Goal: Information Seeking & Learning: Compare options

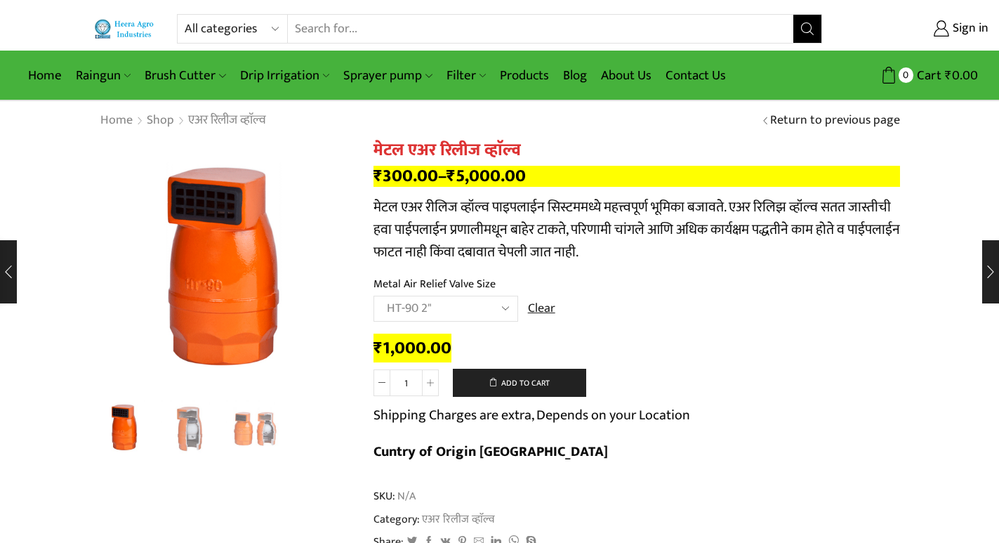
click at [452, 28] on input "Search input" at bounding box center [540, 29] width 505 height 28
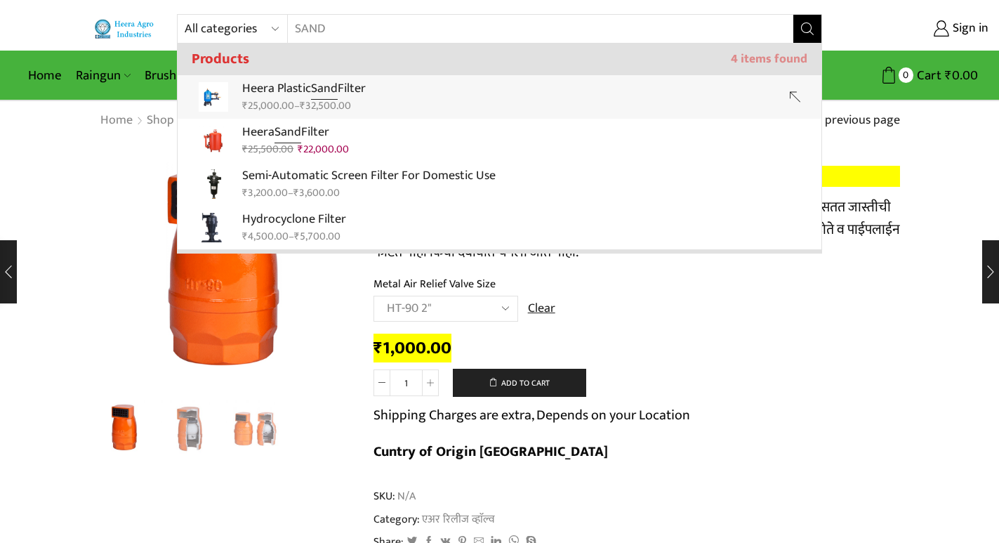
click at [404, 88] on link "Heera Plastic Sand Filter ₹ 25,000.00 – ₹ 32,500.00" at bounding box center [500, 97] width 644 height 44
type input "Heera Plastic Sand Filter"
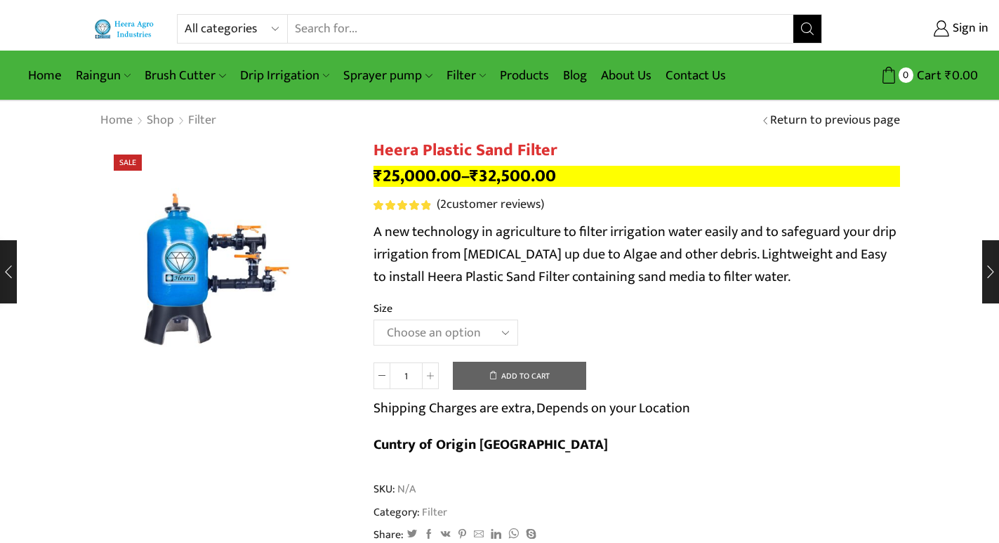
click at [462, 334] on select "Choose an [MEDICAL_DATA].5’’x 30 m3 2’’ x 20 m3 3.0’’x 40 m3 3.0’’x 50 m3" at bounding box center [446, 332] width 145 height 26
click at [374, 319] on select "Choose an option 2.5’’x 30 m3 2’’ x 20 m3 3.0’’x 40 m3 3.0’’x 50 m3" at bounding box center [446, 332] width 145 height 26
select select "2-5x-30-m3"
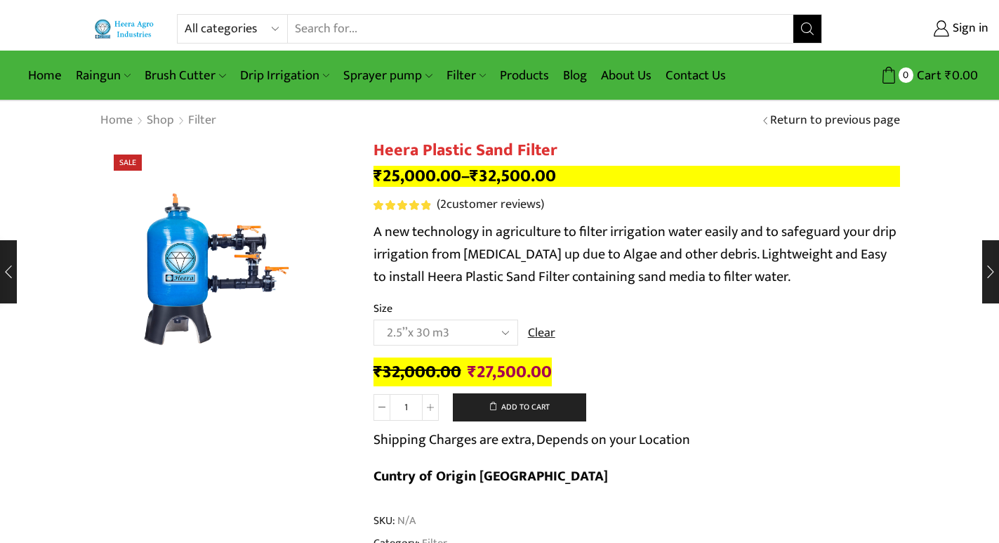
click at [459, 326] on select "Choose an option 2.5’’x 30 m3 2’’ x 20 m3 3.0’’x 40 m3 3.0’’x 50 m3" at bounding box center [446, 332] width 145 height 26
click at [374, 319] on select "Choose an option 2.5’’x 30 m3 2’’ x 20 m3 3.0’’x 40 m3 3.0’’x 50 m3" at bounding box center [446, 332] width 145 height 26
click at [433, 32] on input "Search input" at bounding box center [540, 29] width 505 height 28
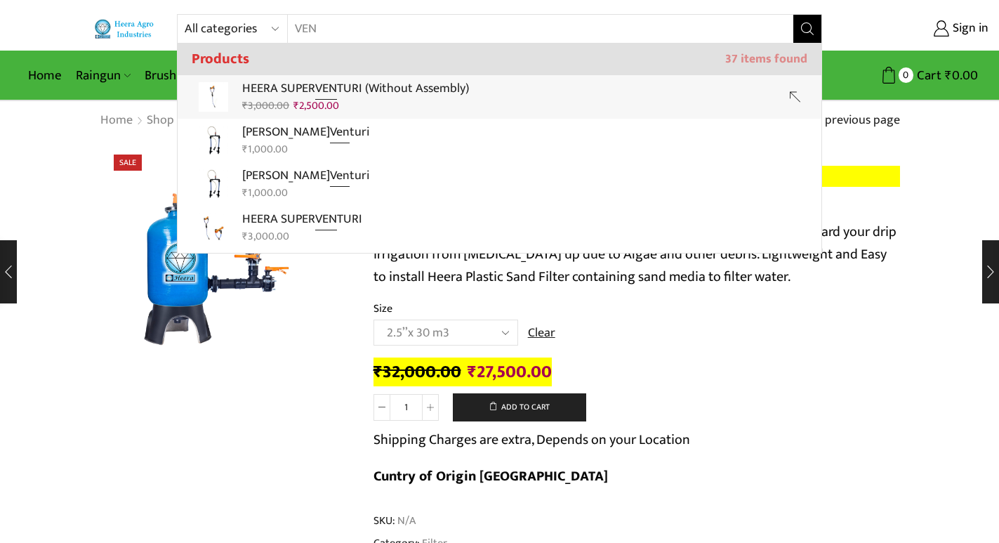
click at [410, 87] on p "HEERA SUPER VEN TURI (Without Assembly)" at bounding box center [355, 89] width 227 height 20
type input "HEERA SUPER VENTURI (Without Assembly)"
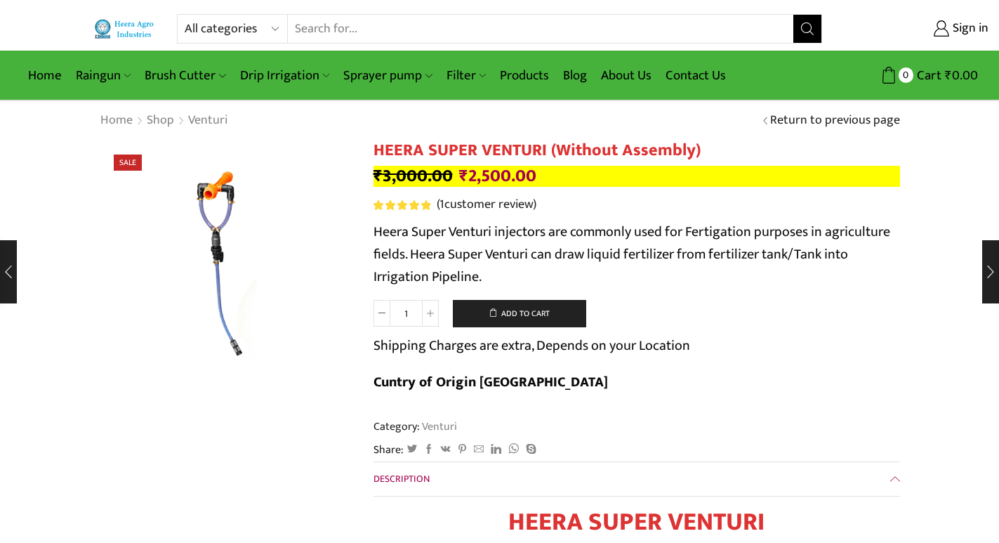
click at [400, 29] on input "Search input" at bounding box center [540, 29] width 505 height 28
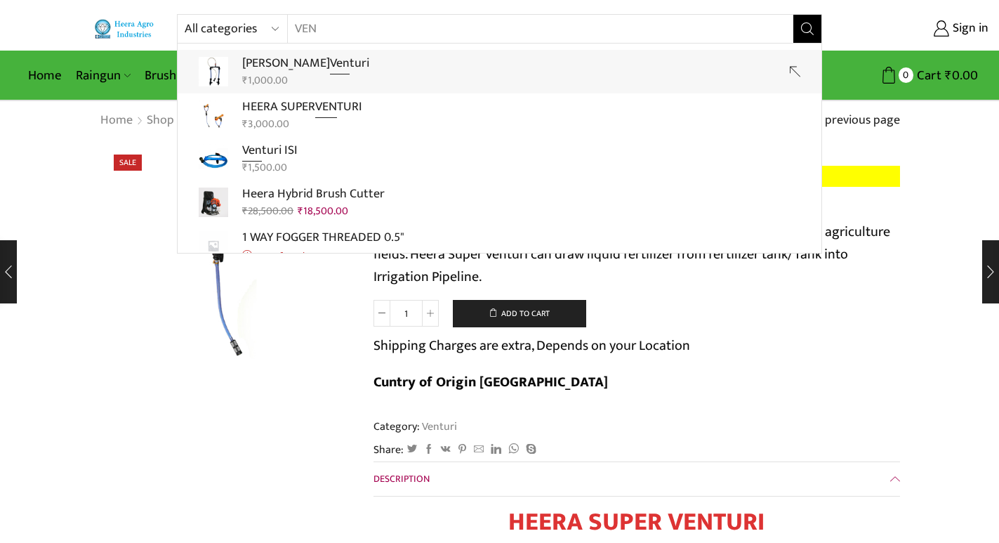
scroll to position [140, 0]
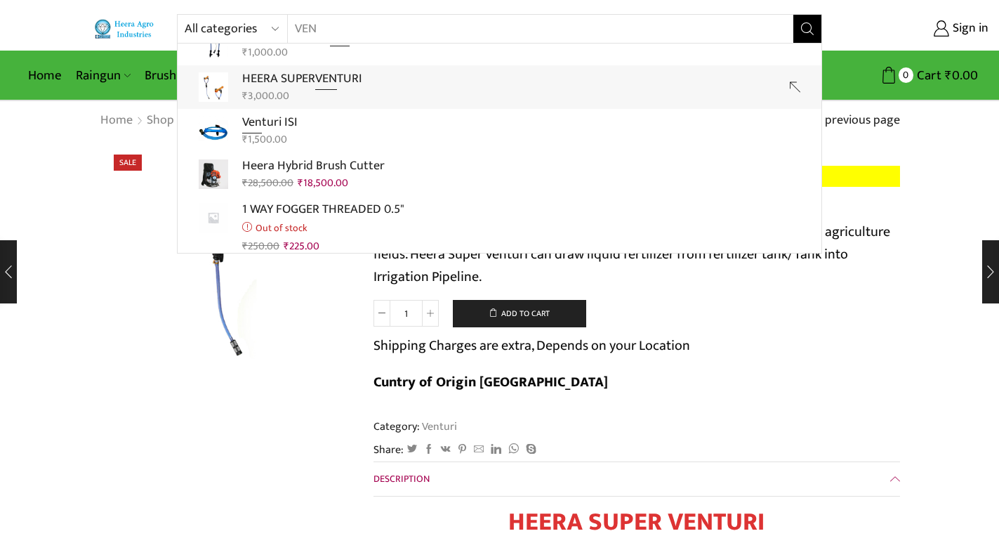
click at [341, 77] on p "HEERA SUPER VEN TURI" at bounding box center [302, 79] width 120 height 20
type input "HEERA SUPER VENTURI"
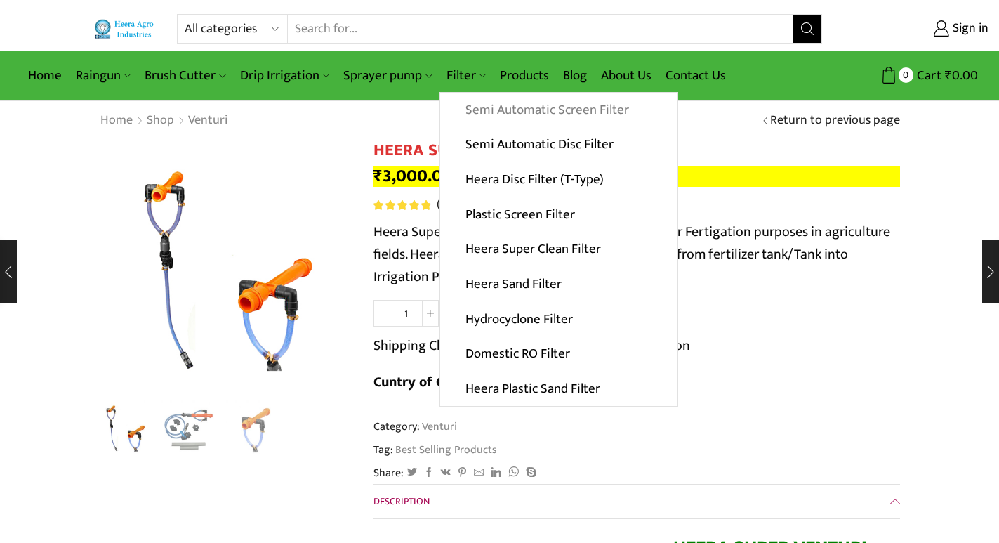
click at [485, 116] on link "Semi Automatic Screen Filter" at bounding box center [558, 110] width 237 height 35
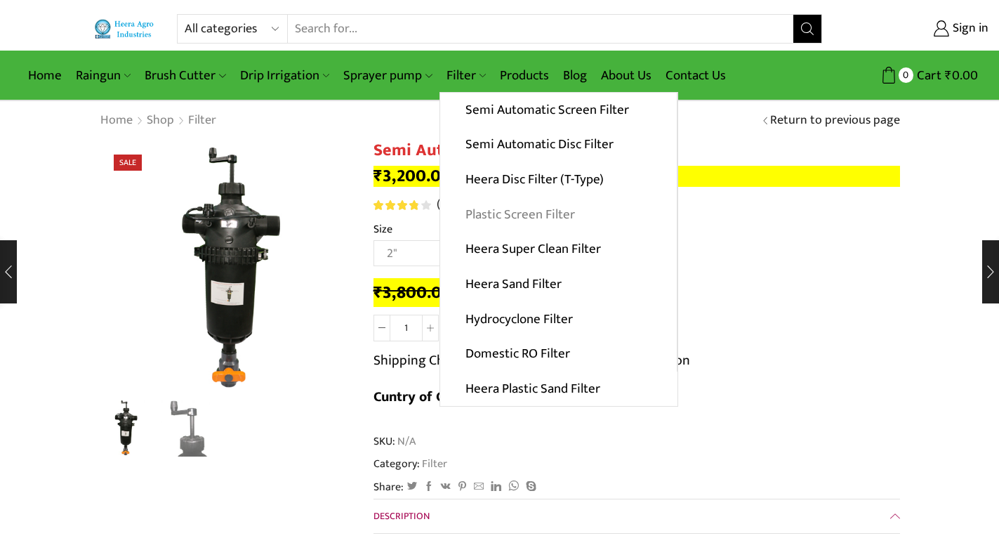
click at [498, 206] on link "Plastic Screen Filter" at bounding box center [558, 214] width 237 height 35
